Goal: Task Accomplishment & Management: Manage account settings

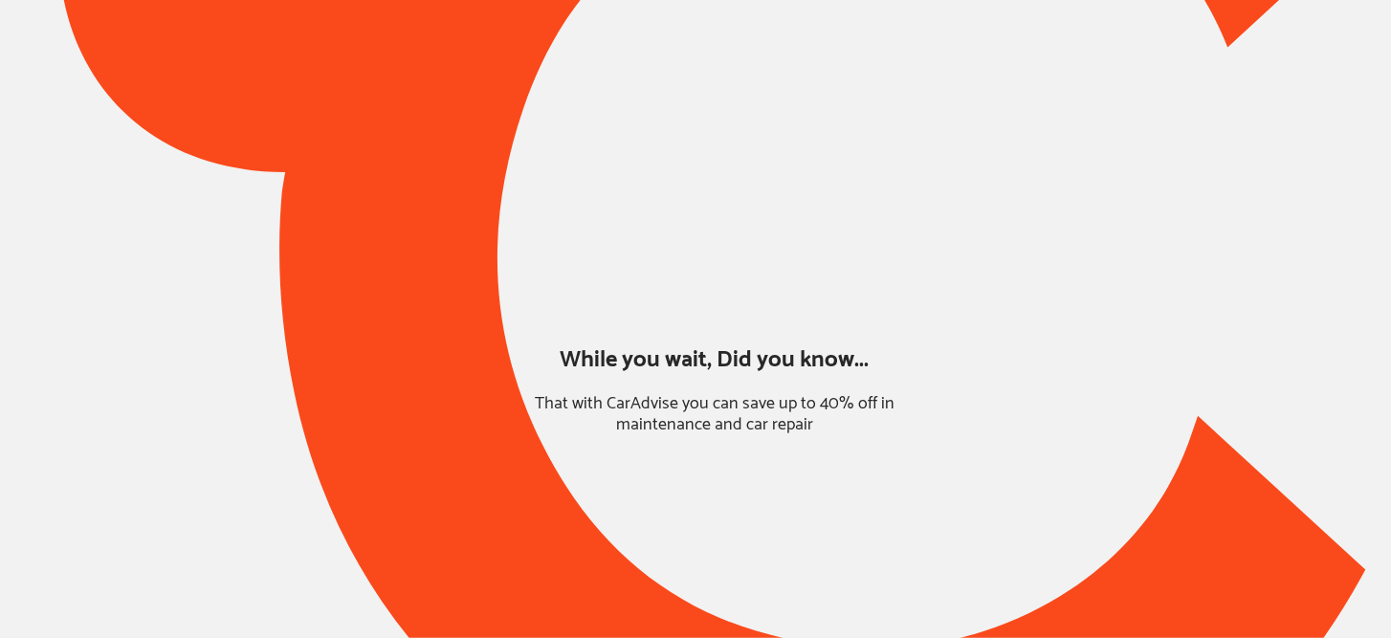
type input "*****"
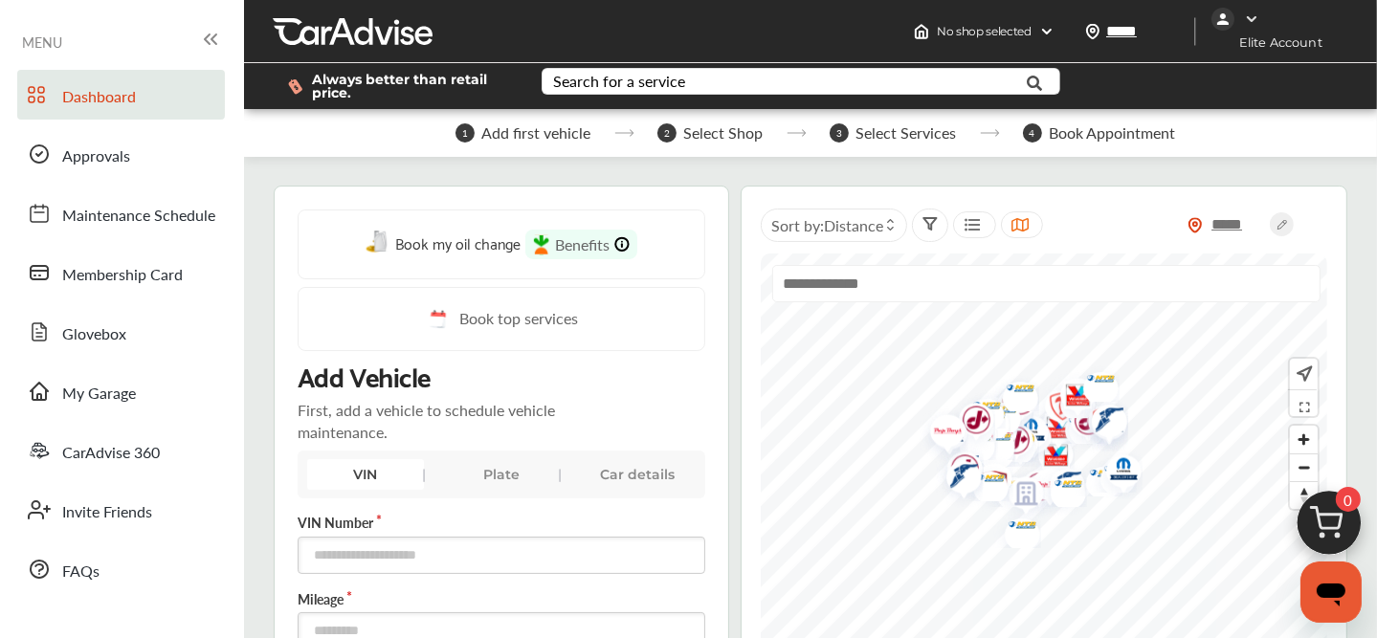
click at [1251, 9] on div at bounding box center [1274, 19] width 127 height 23
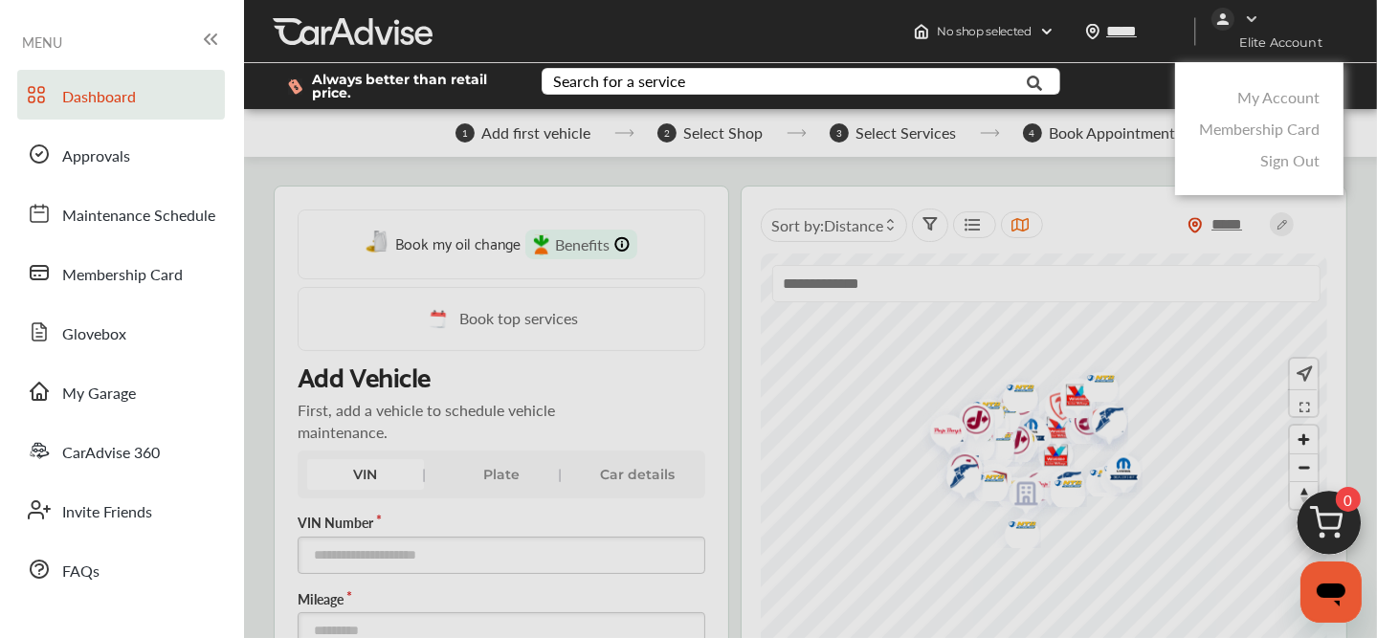
click at [1264, 99] on link "My Account" at bounding box center [1278, 97] width 82 height 22
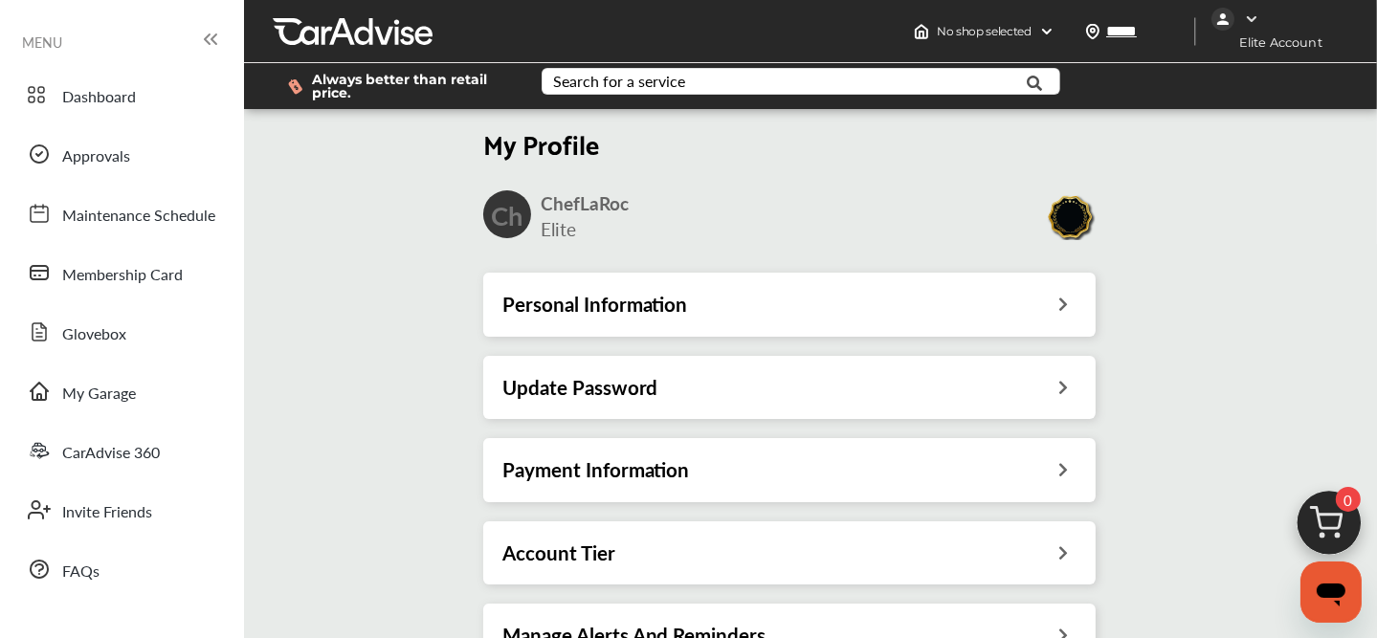
click at [602, 563] on h3 "Account Tier" at bounding box center [558, 553] width 113 height 25
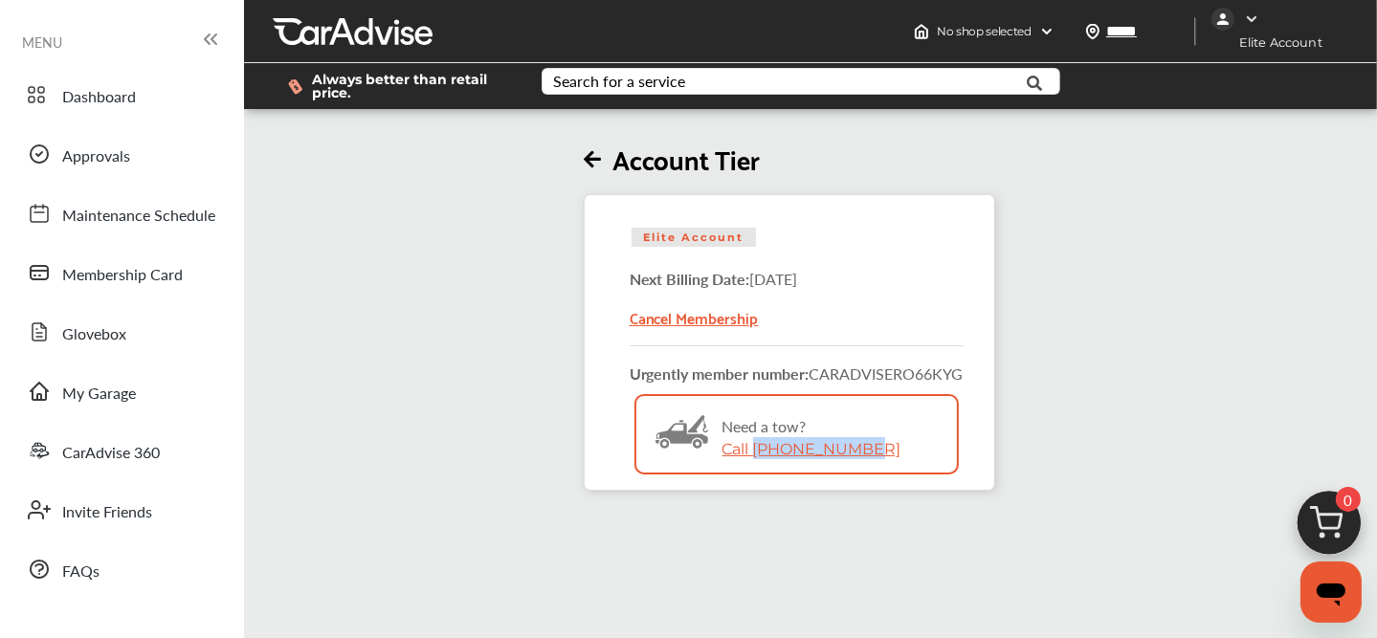
drag, startPoint x: 868, startPoint y: 442, endPoint x: 761, endPoint y: 445, distance: 106.2
click at [761, 445] on div "Bitmap Created with Sketch. Need a tow? Call [PHONE_NUMBER]" at bounding box center [796, 453] width 320 height 115
copy link "[PHONE_NUMBER]"
click at [425, 483] on div "Account Tier Elite Account Next Billing Date: [DATE] Cancel Membership Urgently…" at bounding box center [788, 302] width 1101 height 378
click at [19, 21] on div "MENU Dashboard Approvals Maintenance Schedule Membership Card Glovebox My Garag…" at bounding box center [122, 455] width 244 height 910
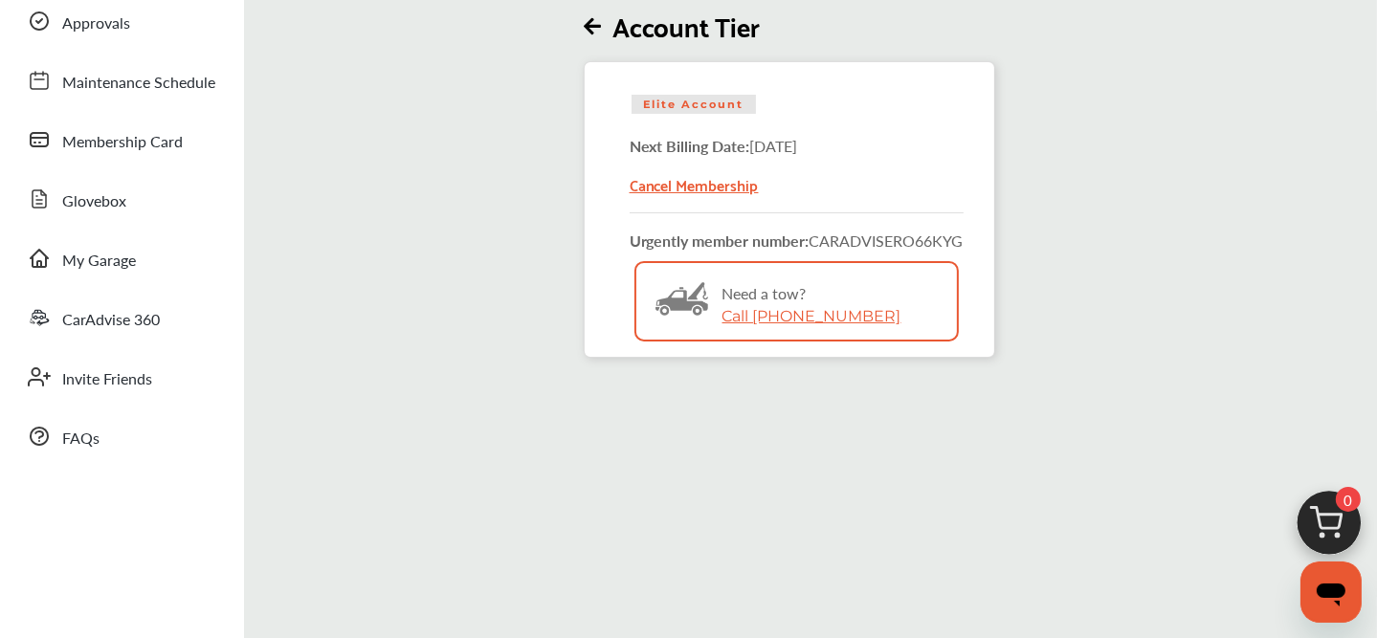
scroll to position [133, 0]
drag, startPoint x: 890, startPoint y: 313, endPoint x: 758, endPoint y: 310, distance: 132.0
click at [758, 310] on div "Bitmap Created with Sketch. Need a tow? Call [PHONE_NUMBER]" at bounding box center [796, 320] width 320 height 115
copy link "[PHONE_NUMBER]"
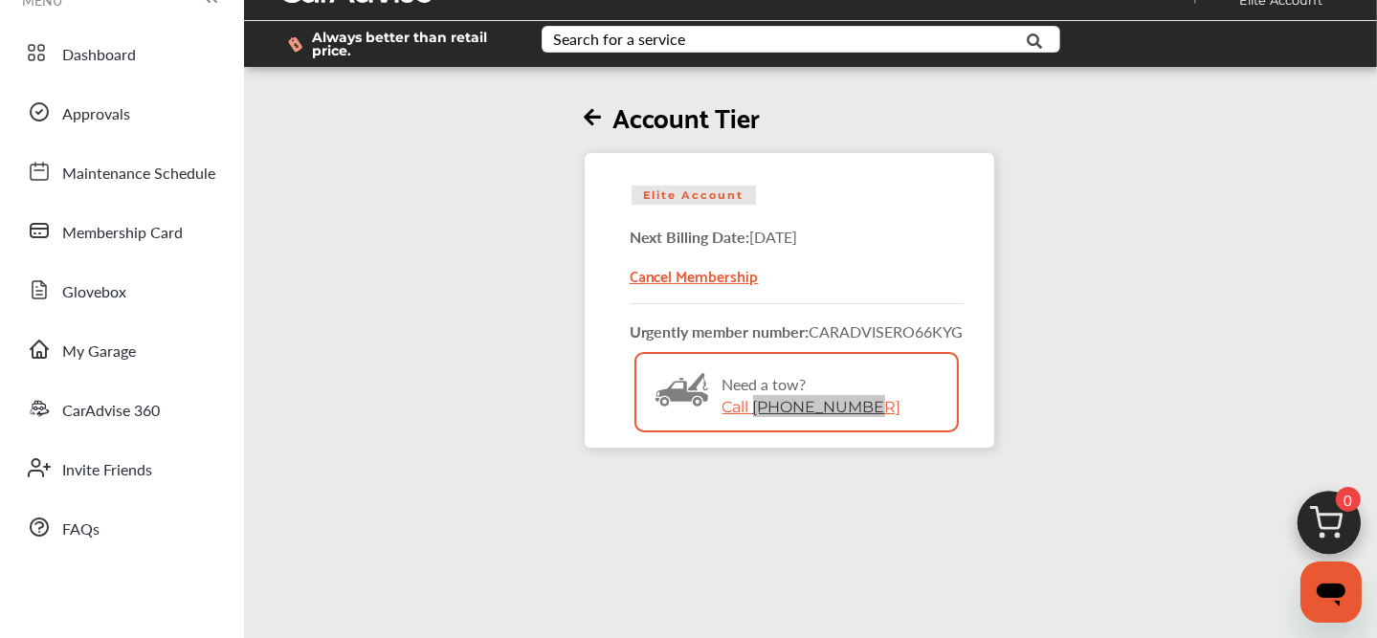
scroll to position [0, 0]
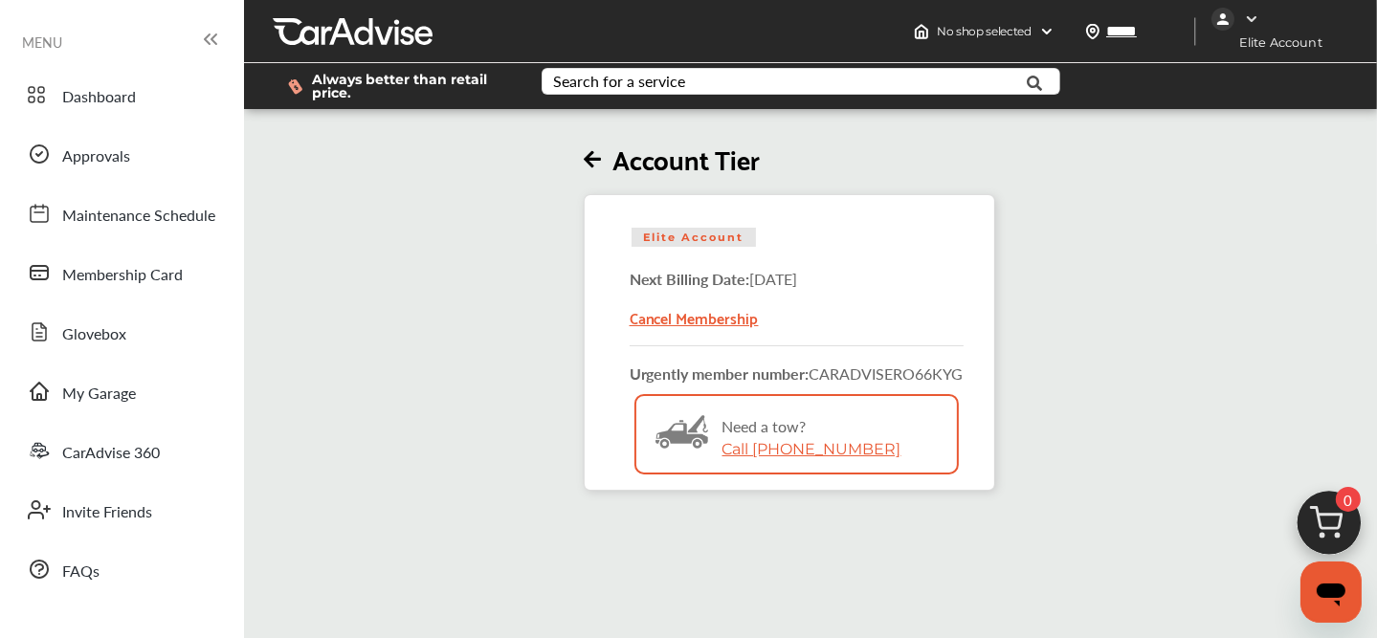
click at [429, 290] on div "Account Tier Elite Account Next Billing Date: [DATE] Cancel Membership Urgently…" at bounding box center [788, 302] width 1101 height 378
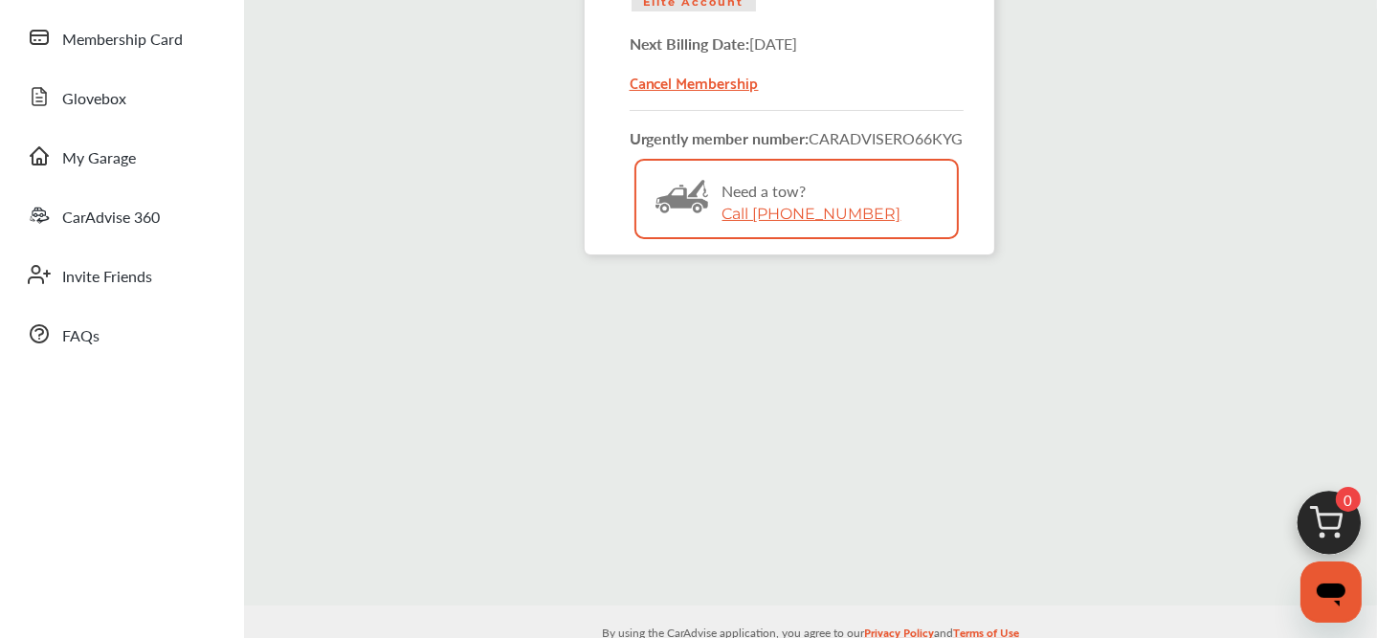
scroll to position [264, 0]
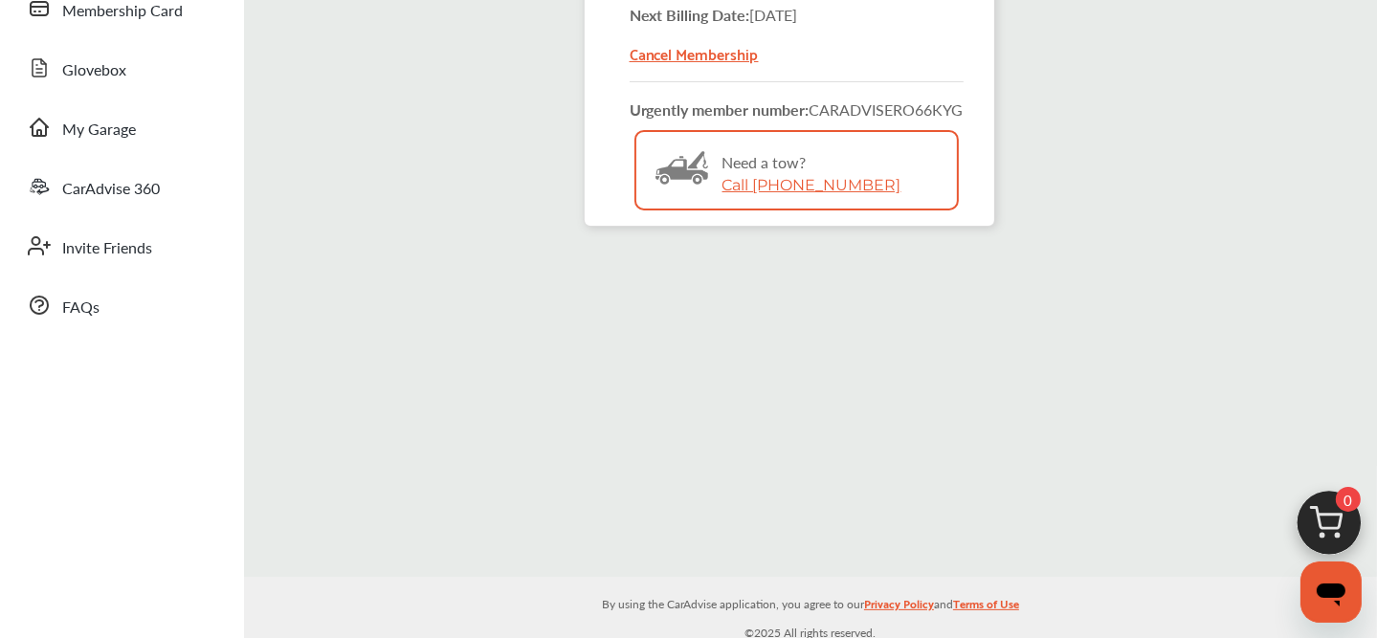
click at [25, 413] on ul "Dashboard Approvals Maintenance Schedule Membership Card Glovebox My Garage Car…" at bounding box center [122, 209] width 225 height 827
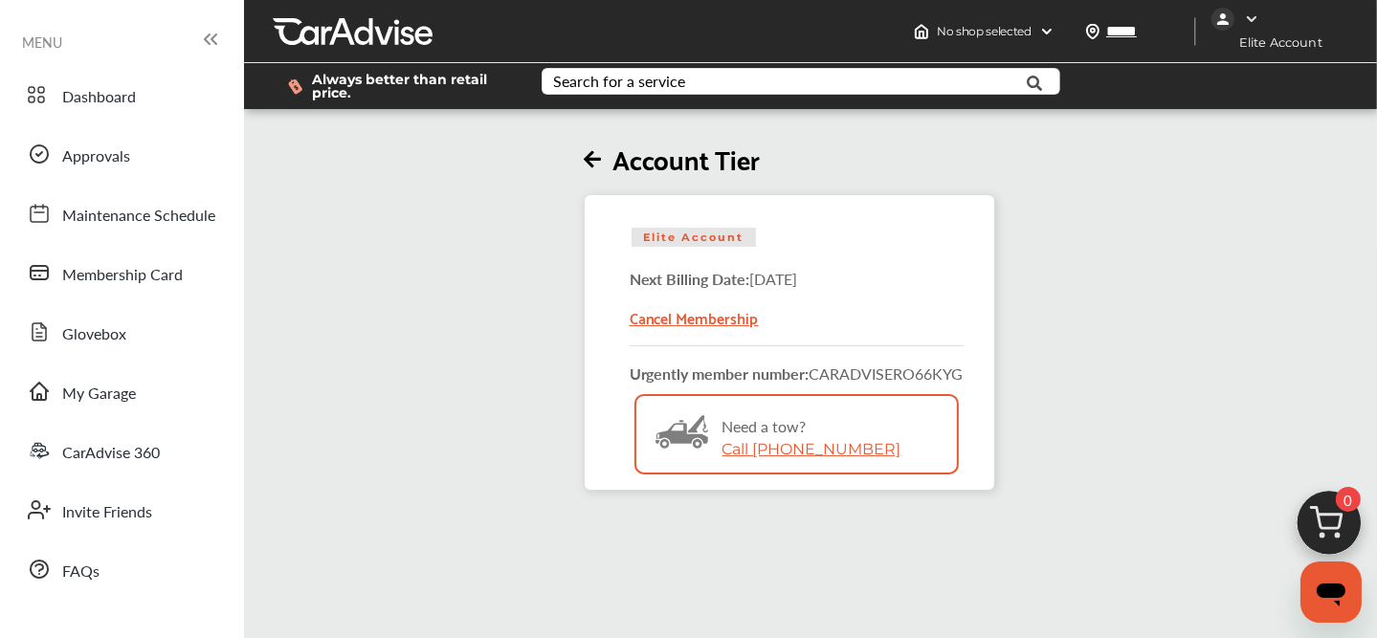
click at [1254, 13] on img at bounding box center [1251, 18] width 15 height 15
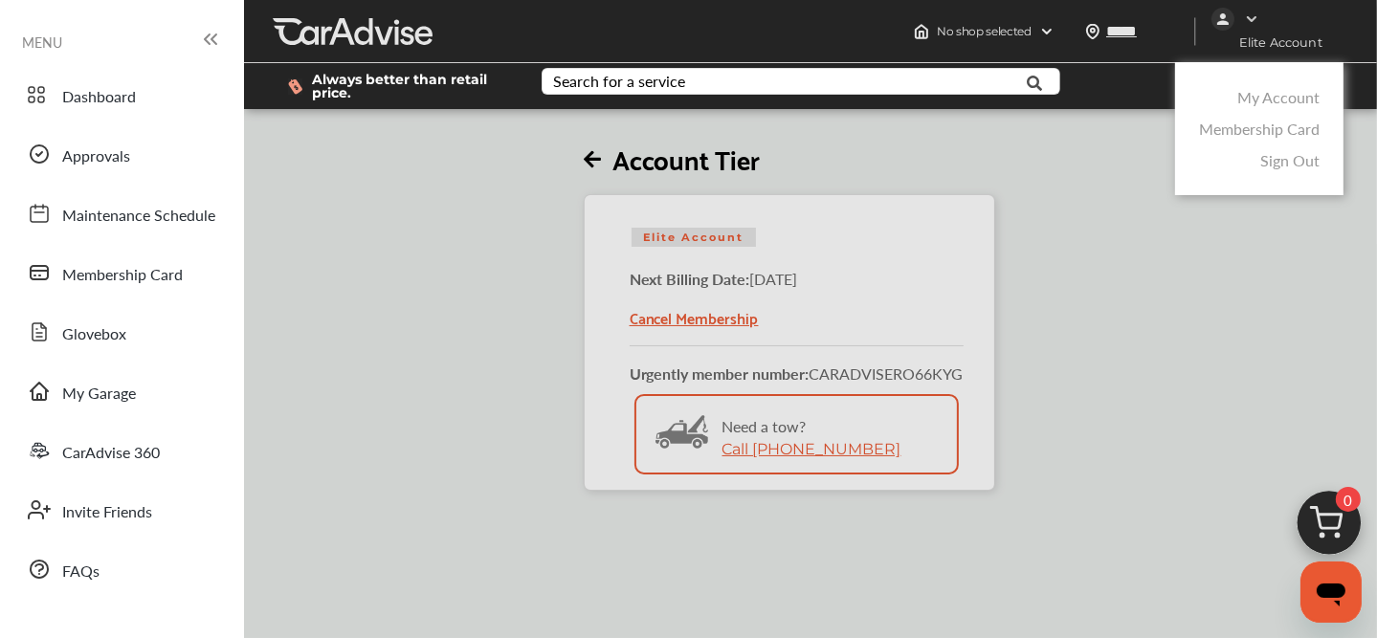
click at [1254, 100] on link "My Account" at bounding box center [1278, 97] width 82 height 22
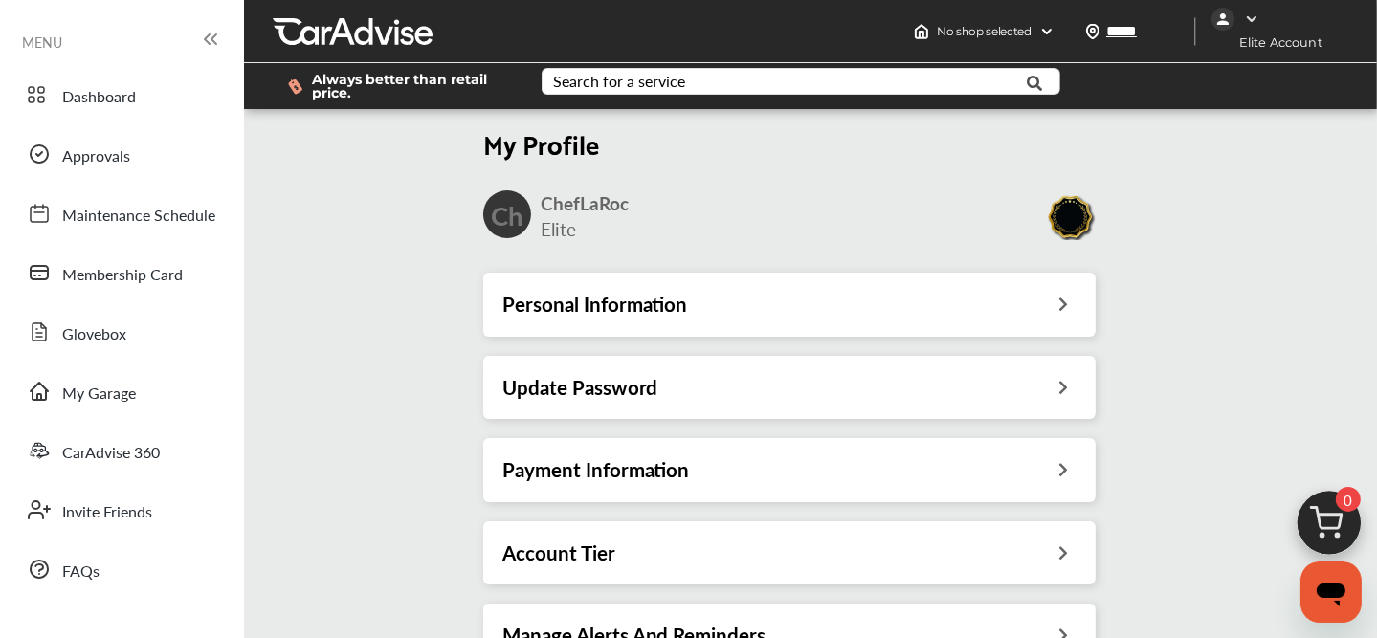
click at [574, 320] on div "Personal Information" at bounding box center [789, 304] width 612 height 63
click at [601, 294] on h3 "Personal Information" at bounding box center [595, 304] width 186 height 25
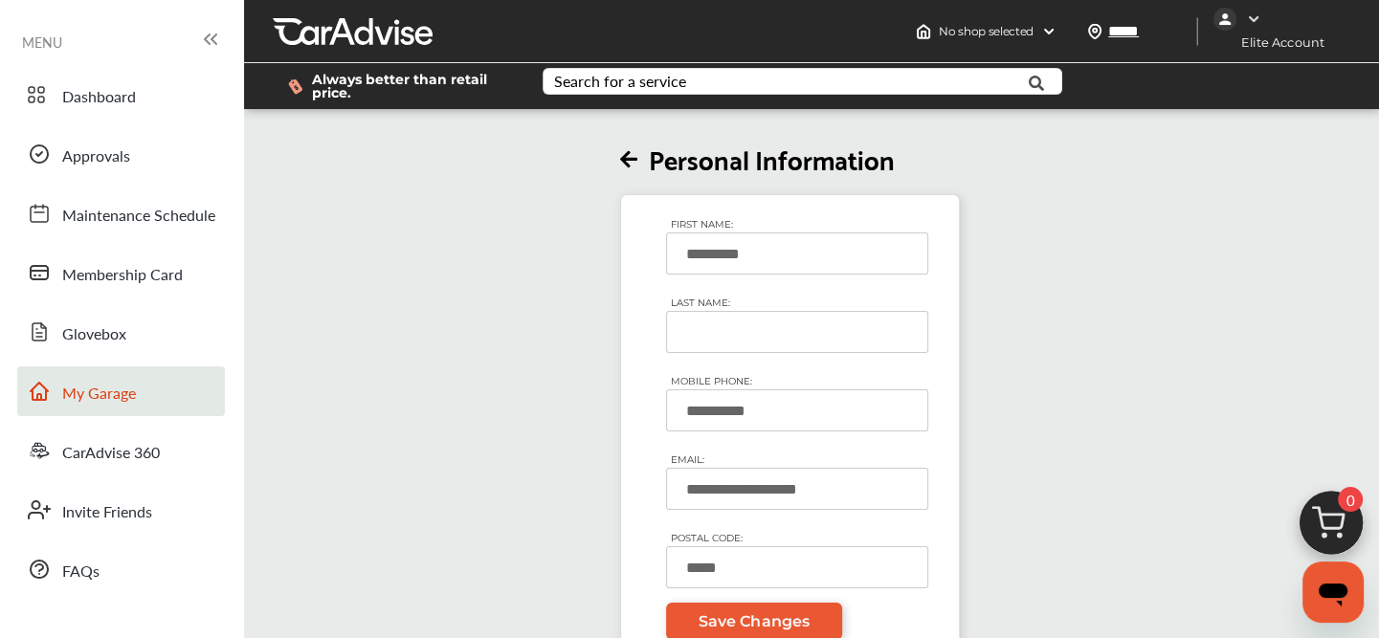
click at [64, 395] on span "My Garage" at bounding box center [99, 394] width 74 height 25
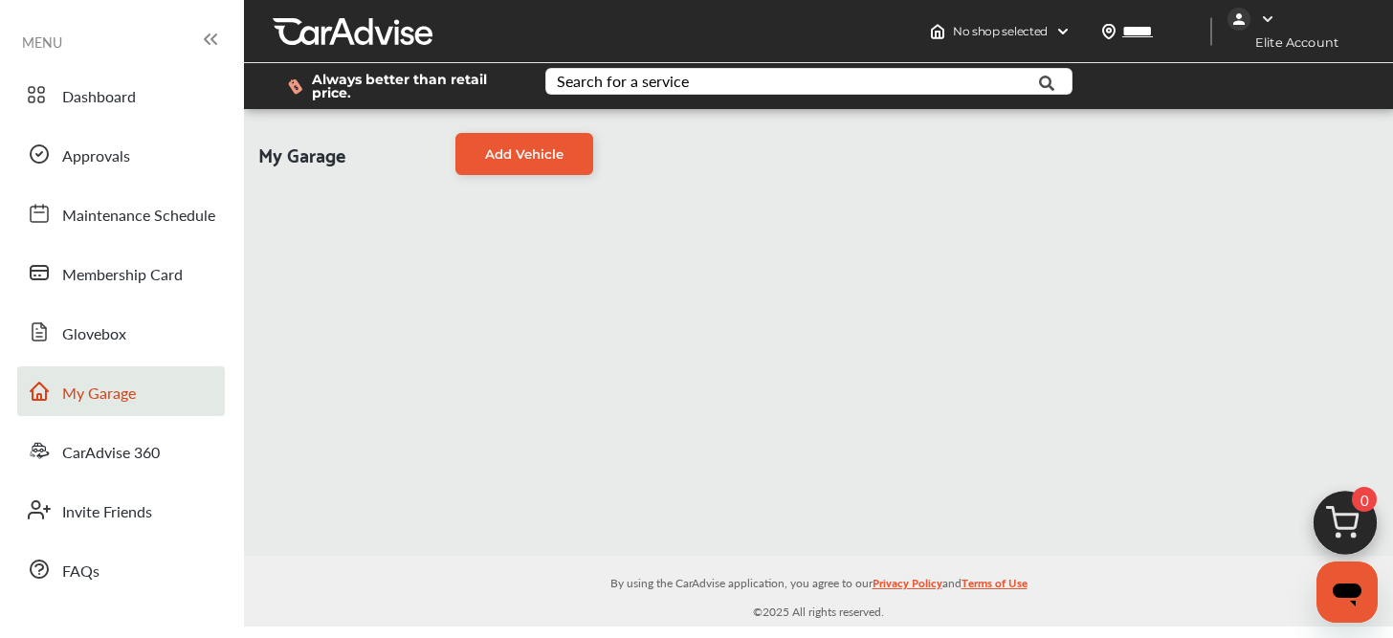
click at [114, 394] on span "My Garage" at bounding box center [99, 394] width 74 height 25
click at [119, 392] on span "My Garage" at bounding box center [99, 394] width 74 height 25
